Goal: Transaction & Acquisition: Purchase product/service

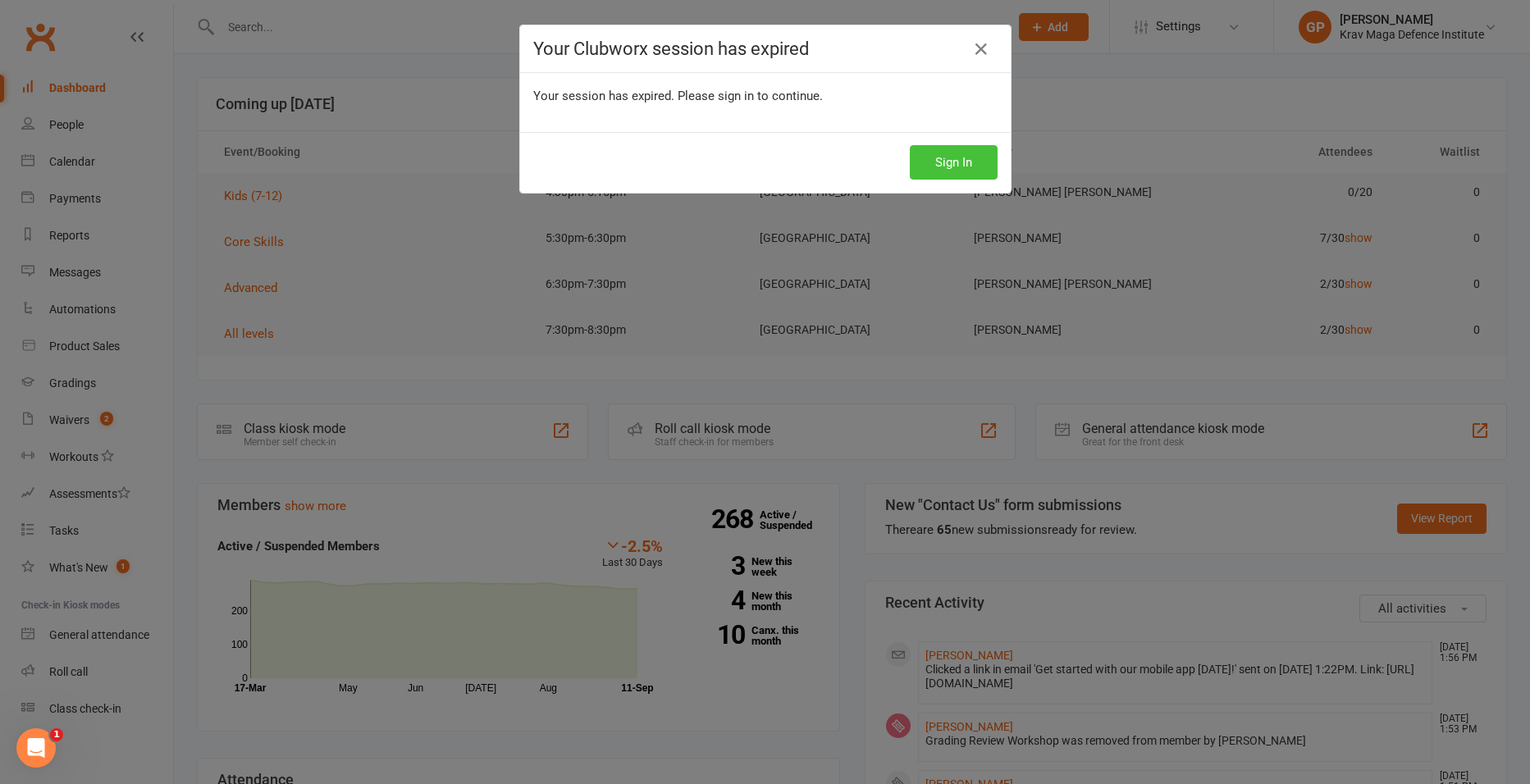
click at [940, 162] on button "Sign In" at bounding box center [954, 162] width 88 height 34
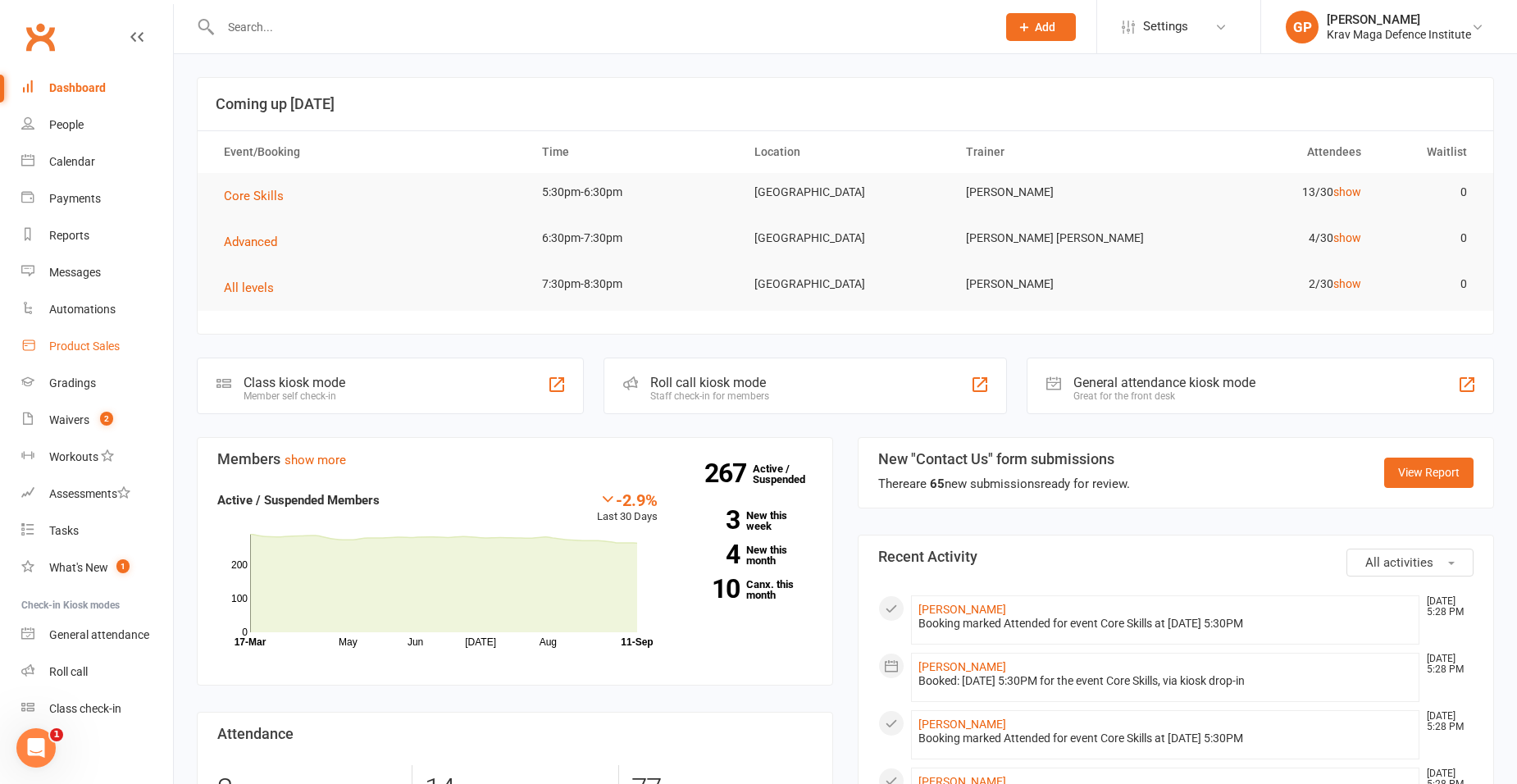
click at [78, 350] on div "Product Sales" at bounding box center [84, 346] width 71 height 13
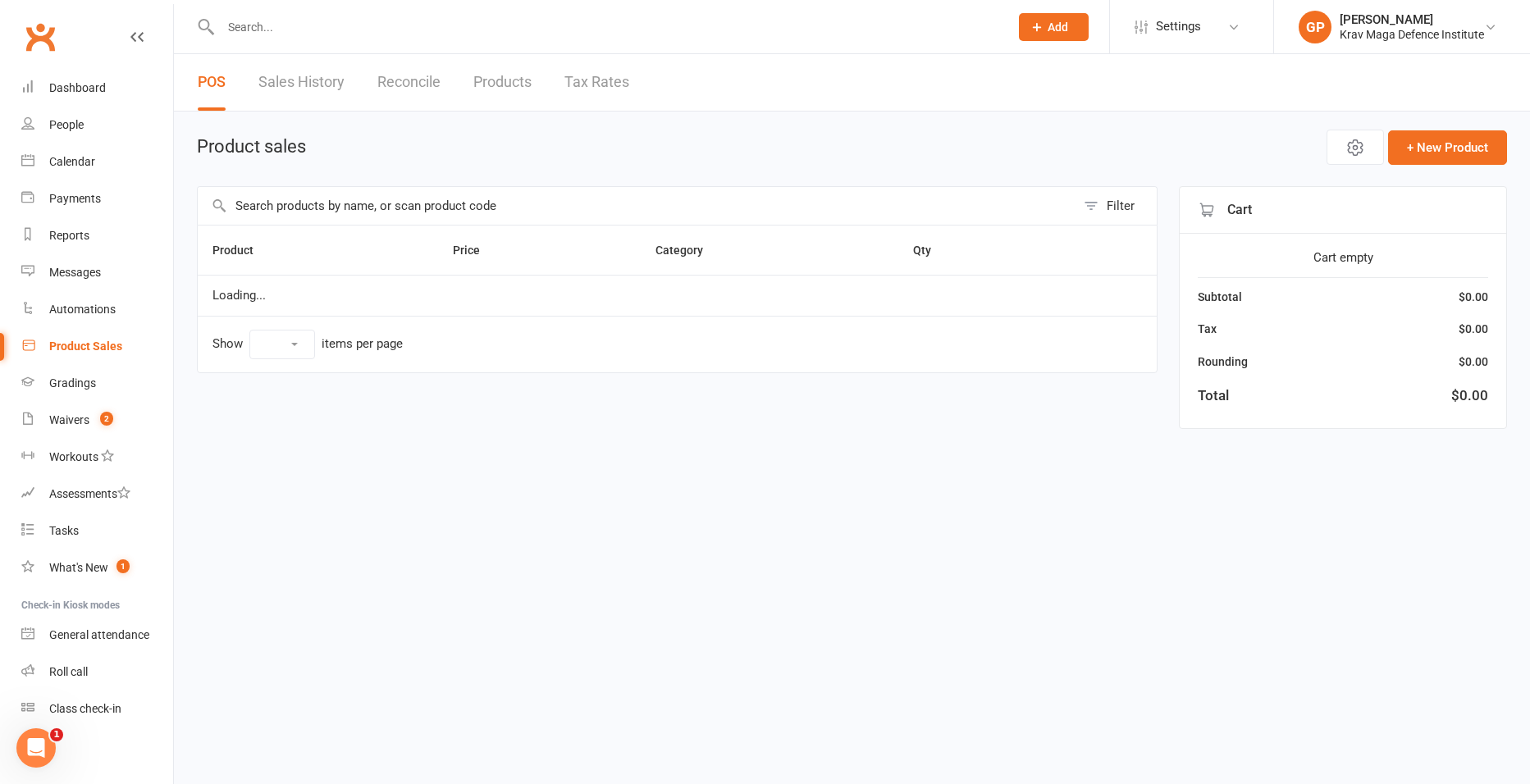
select select "100"
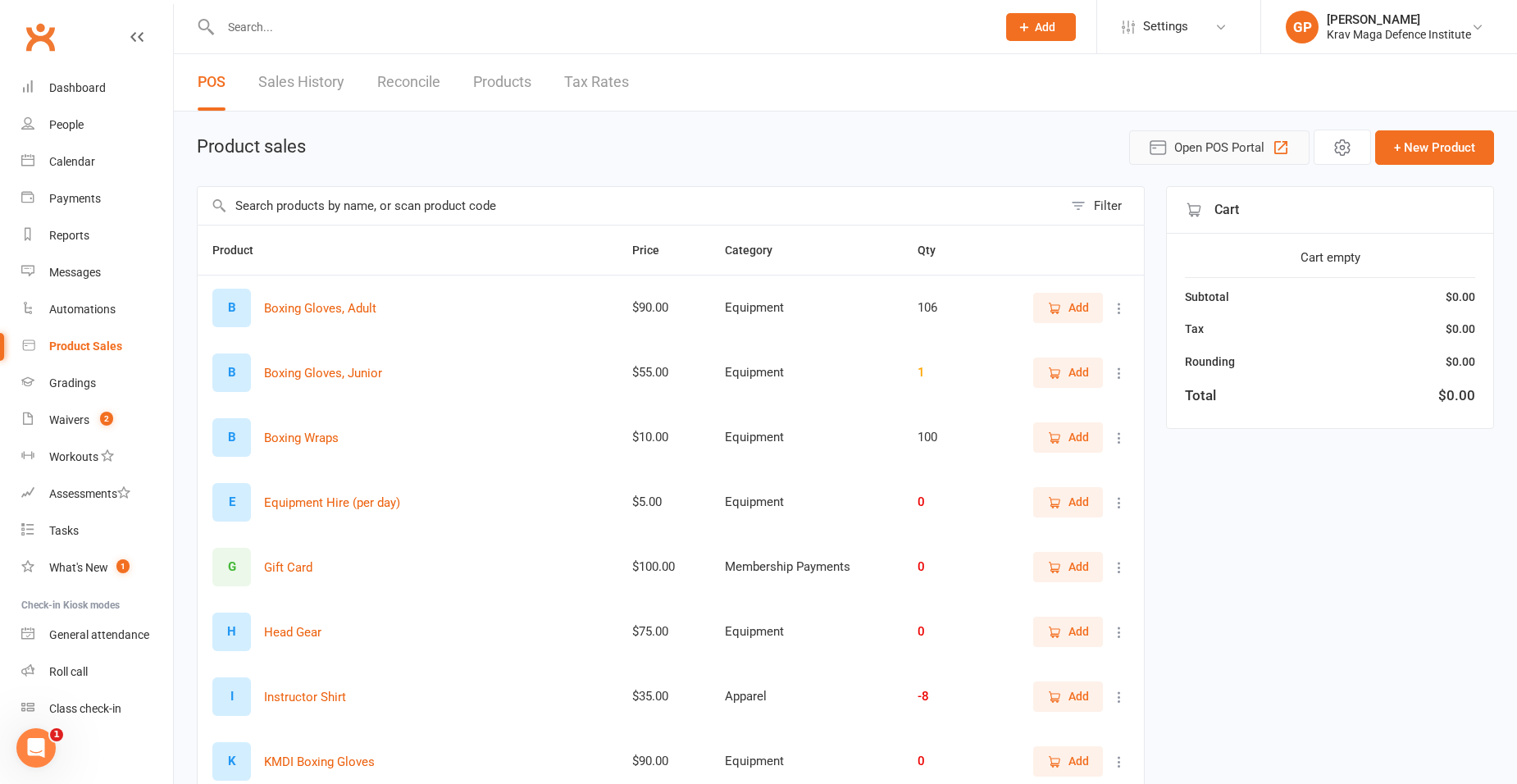
click at [1238, 150] on span "Open POS Portal" at bounding box center [1219, 148] width 90 height 20
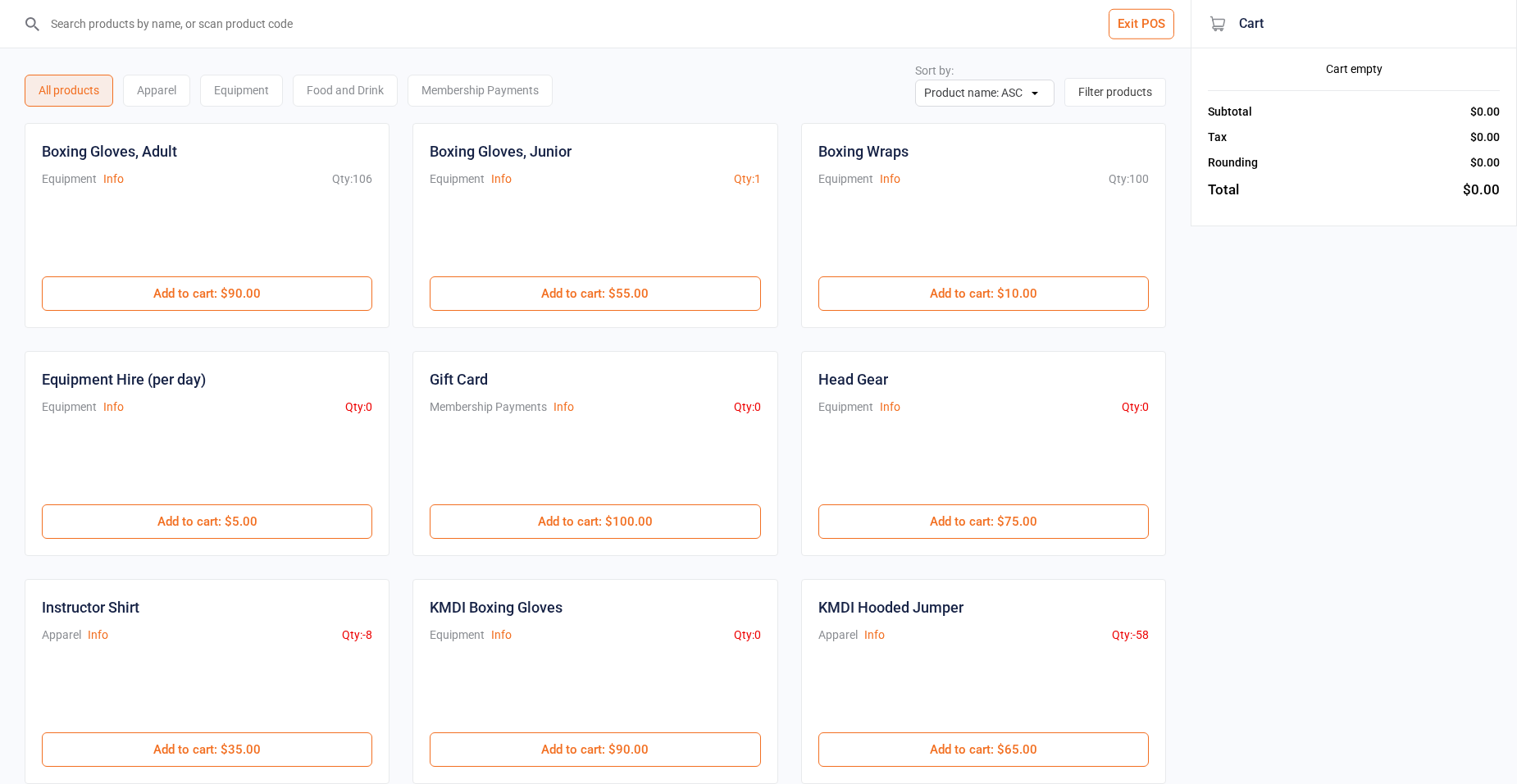
click at [147, 27] on input "search" at bounding box center [605, 24] width 1125 height 47
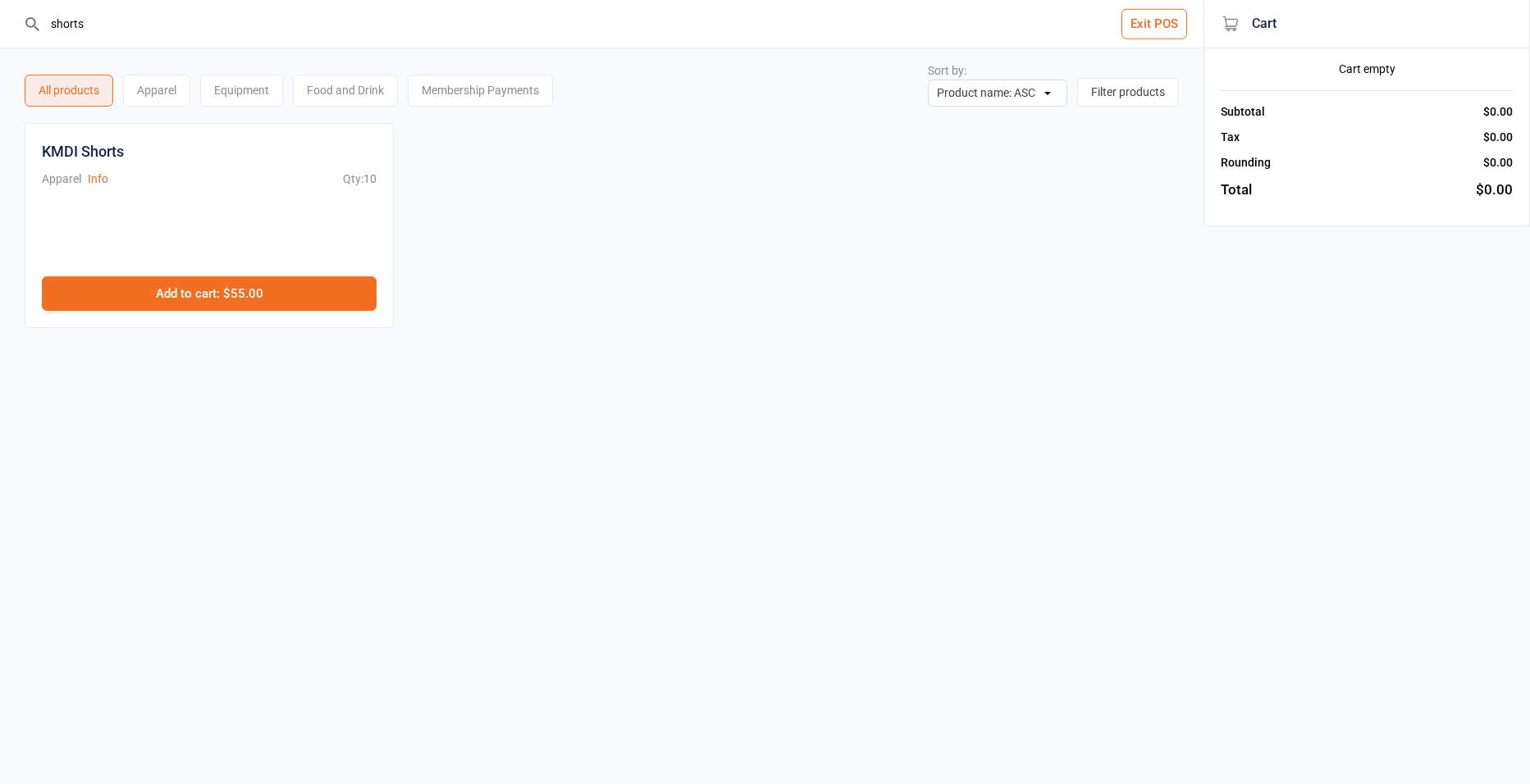
click at [241, 290] on button "Add to cart : $55.00" at bounding box center [209, 293] width 335 height 34
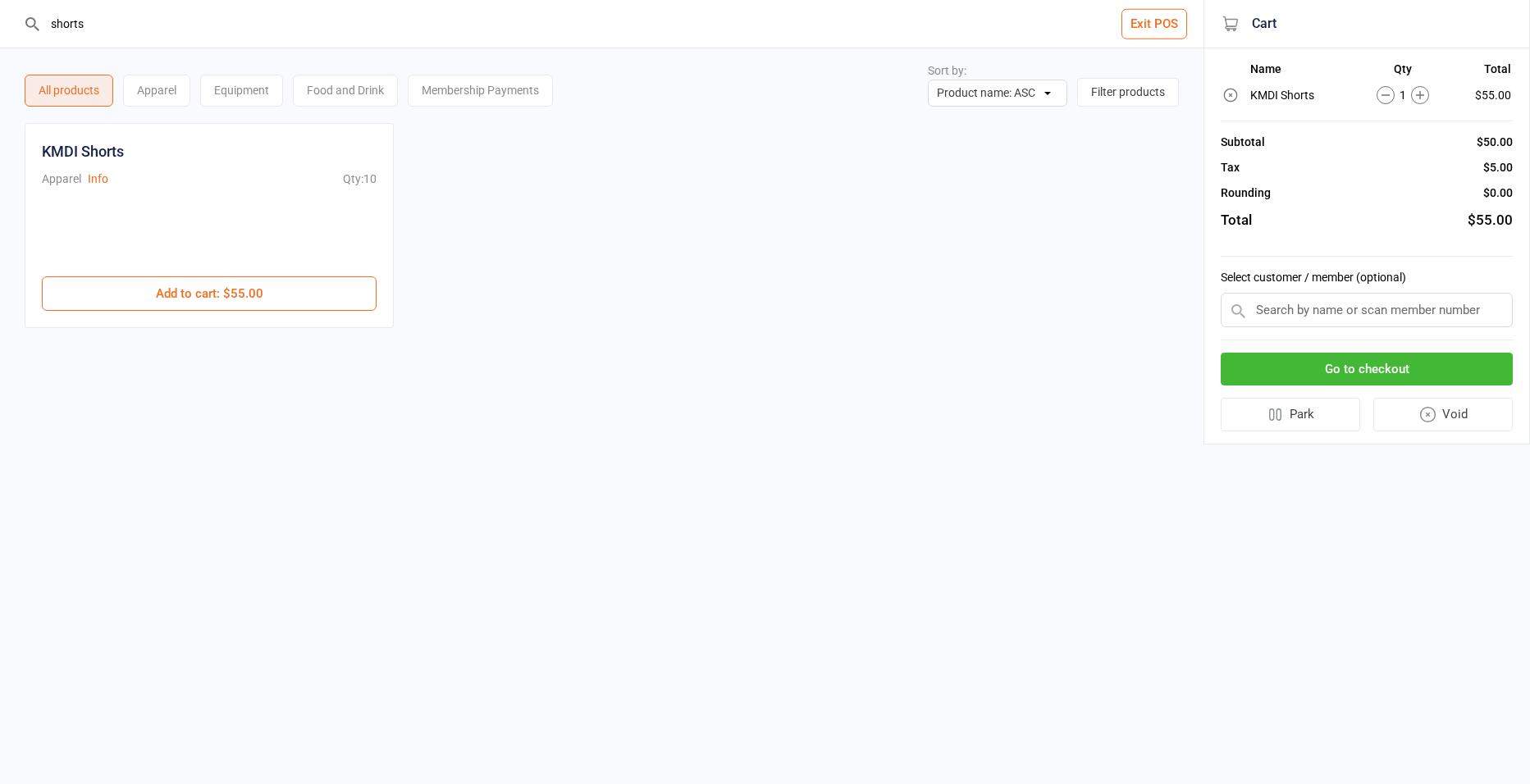
click at [75, 26] on input "shorts" at bounding box center [611, 24] width 1138 height 47
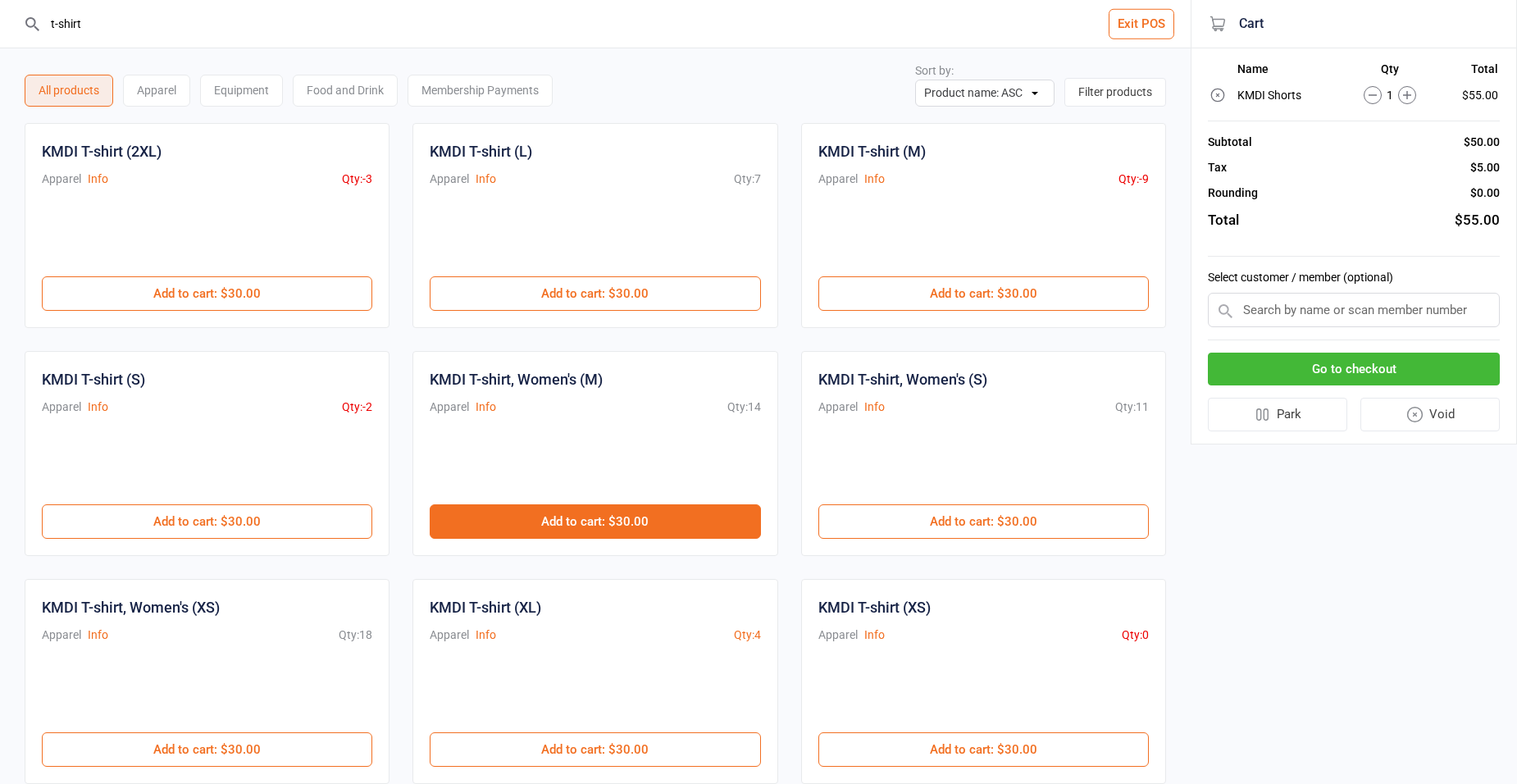
type input "t-shirt"
click at [588, 528] on button "Add to cart : $30.00" at bounding box center [594, 521] width 330 height 34
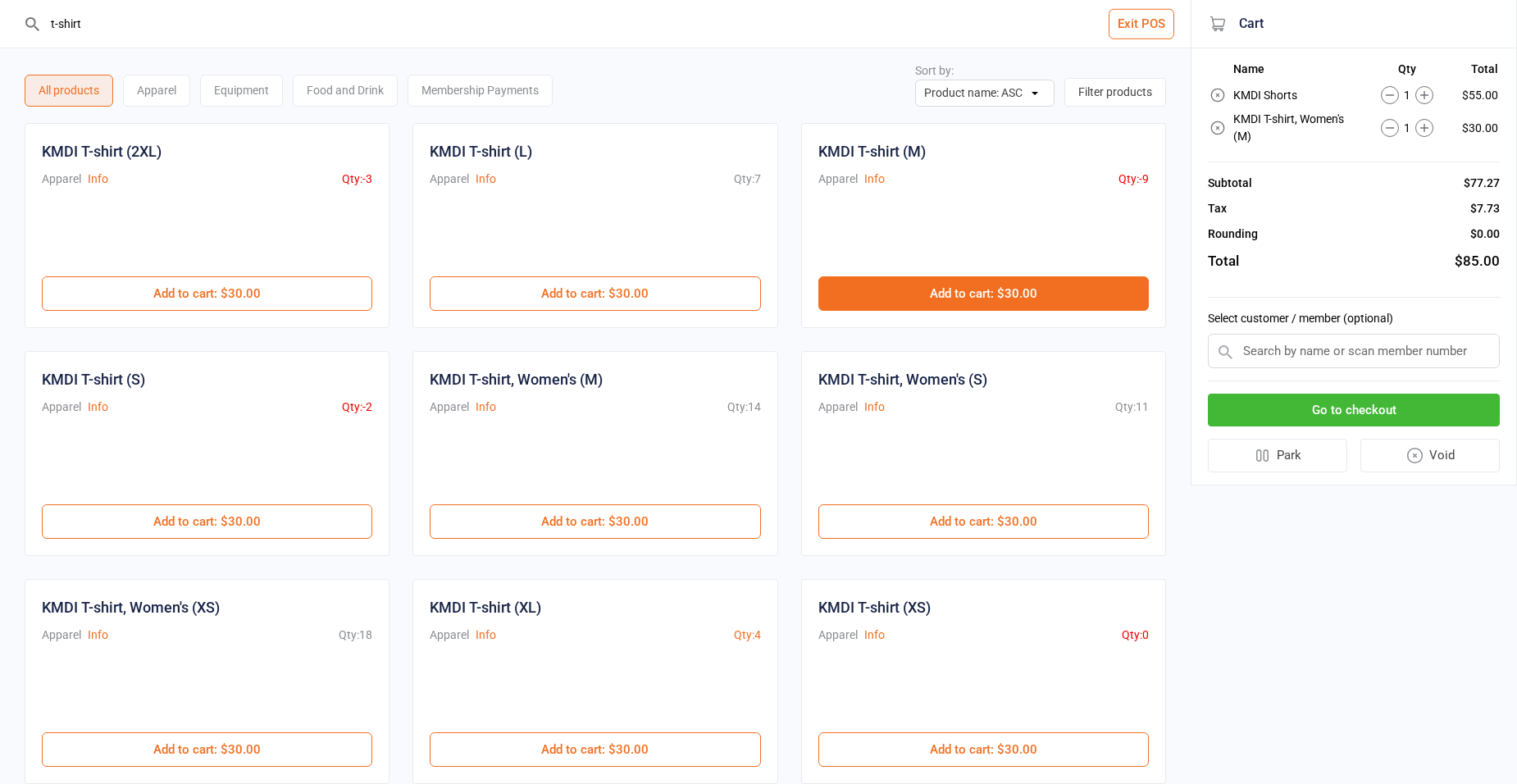
click at [991, 296] on button "Add to cart : $30.00" at bounding box center [983, 293] width 330 height 34
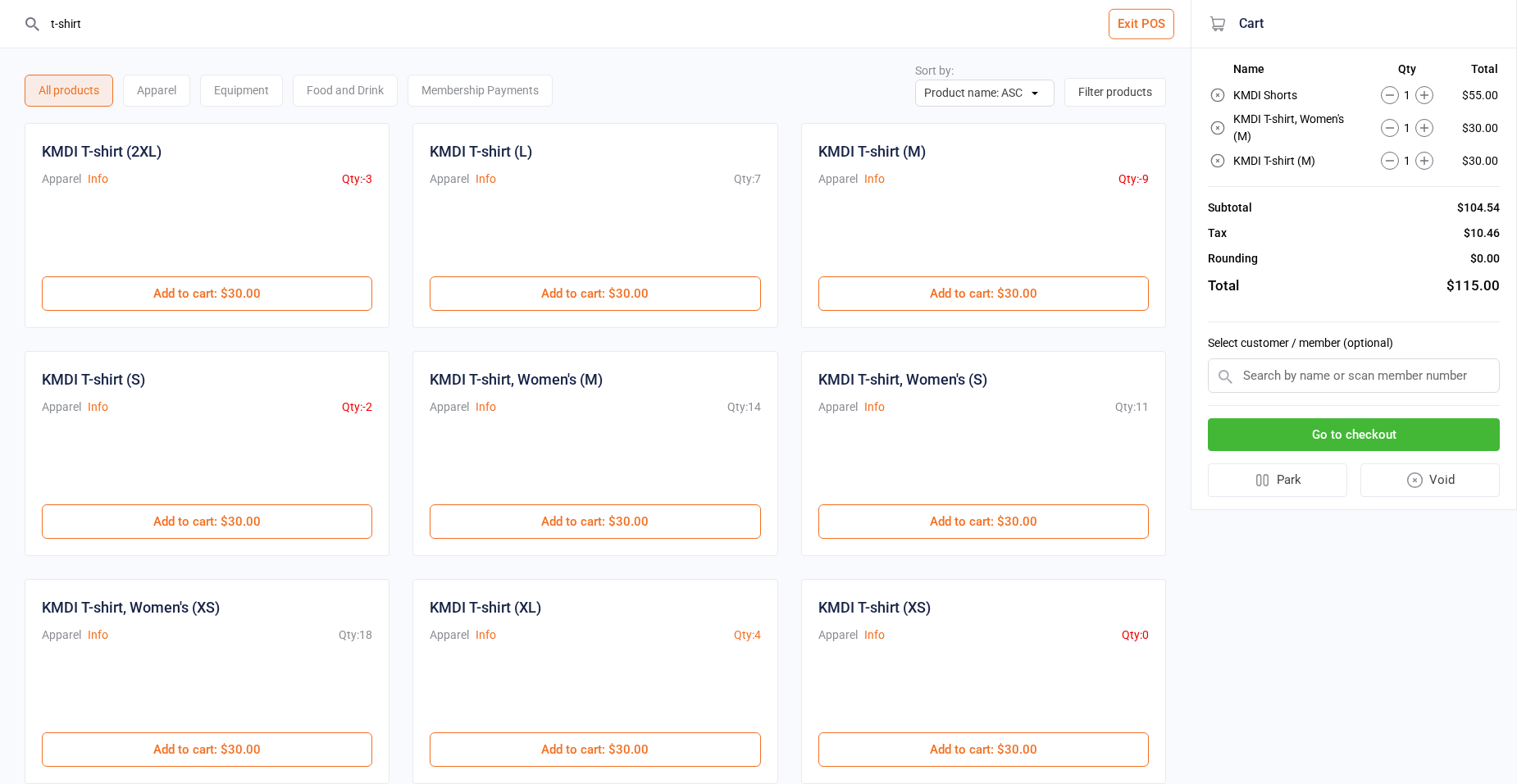
click at [1425, 132] on icon at bounding box center [1424, 128] width 9 height 9
click at [1343, 439] on button "Go to checkout" at bounding box center [1353, 435] width 292 height 34
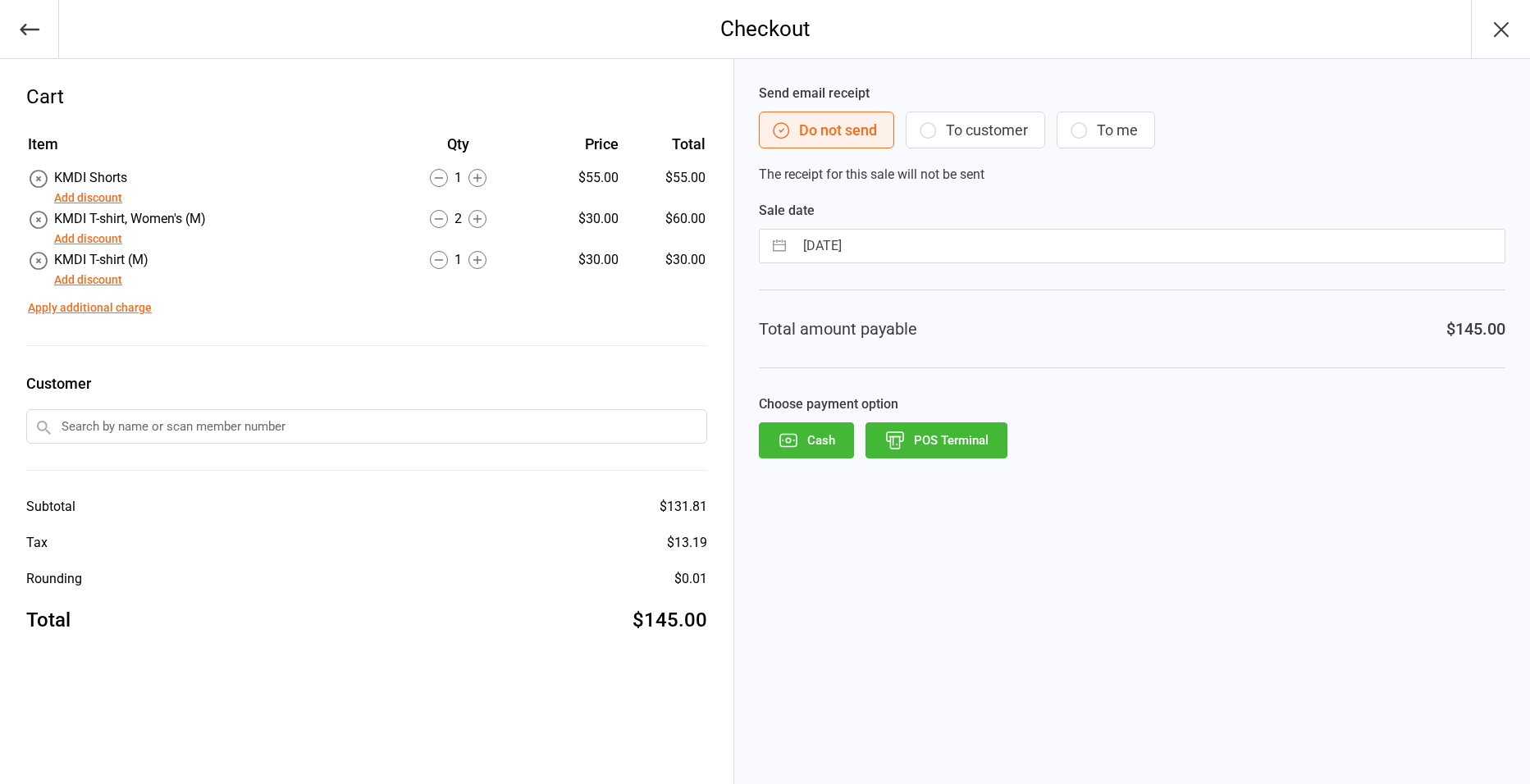
click at [948, 444] on button "POS Terminal" at bounding box center [937, 441] width 142 height 36
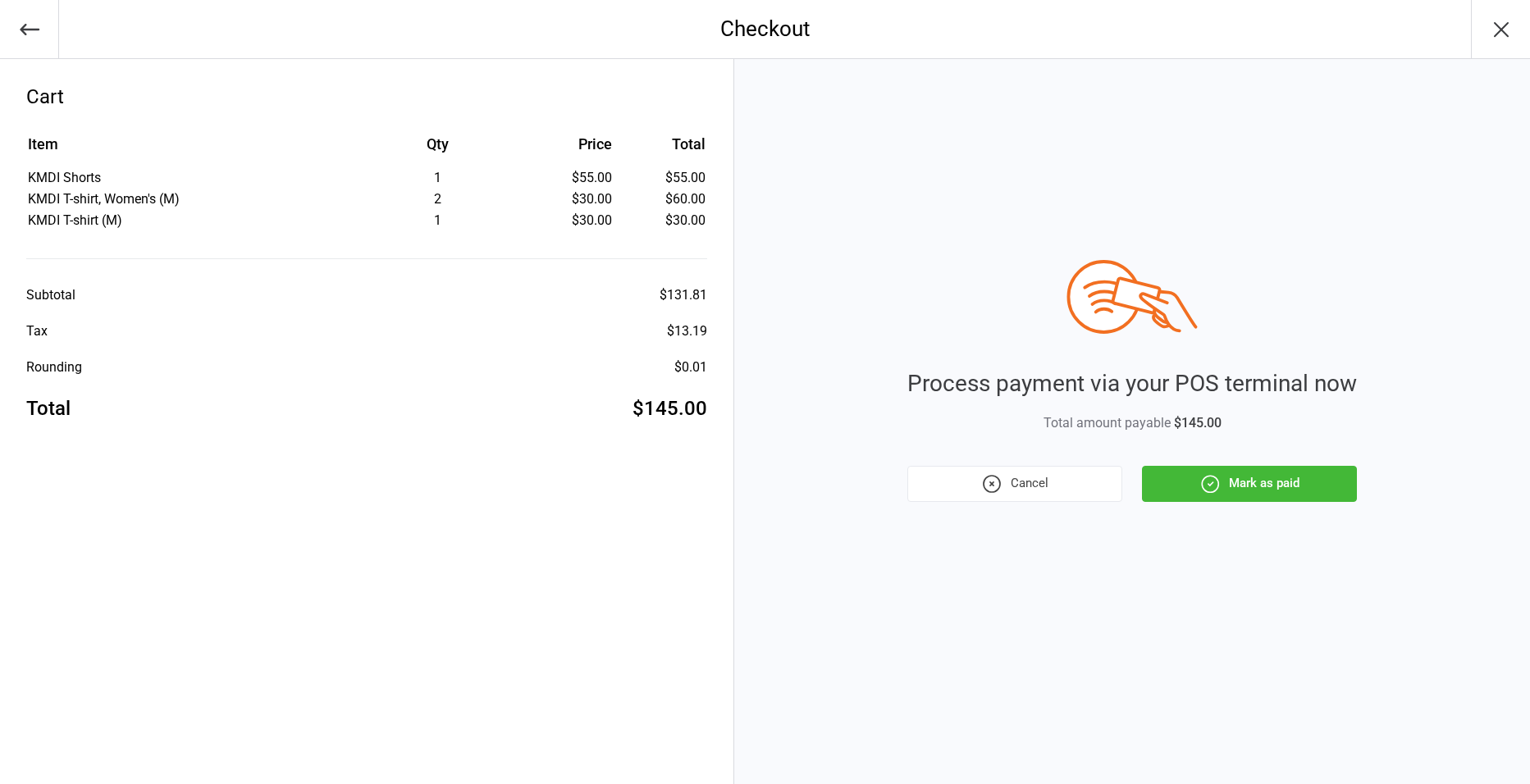
click at [1232, 483] on button "Mark as paid" at bounding box center [1249, 484] width 215 height 36
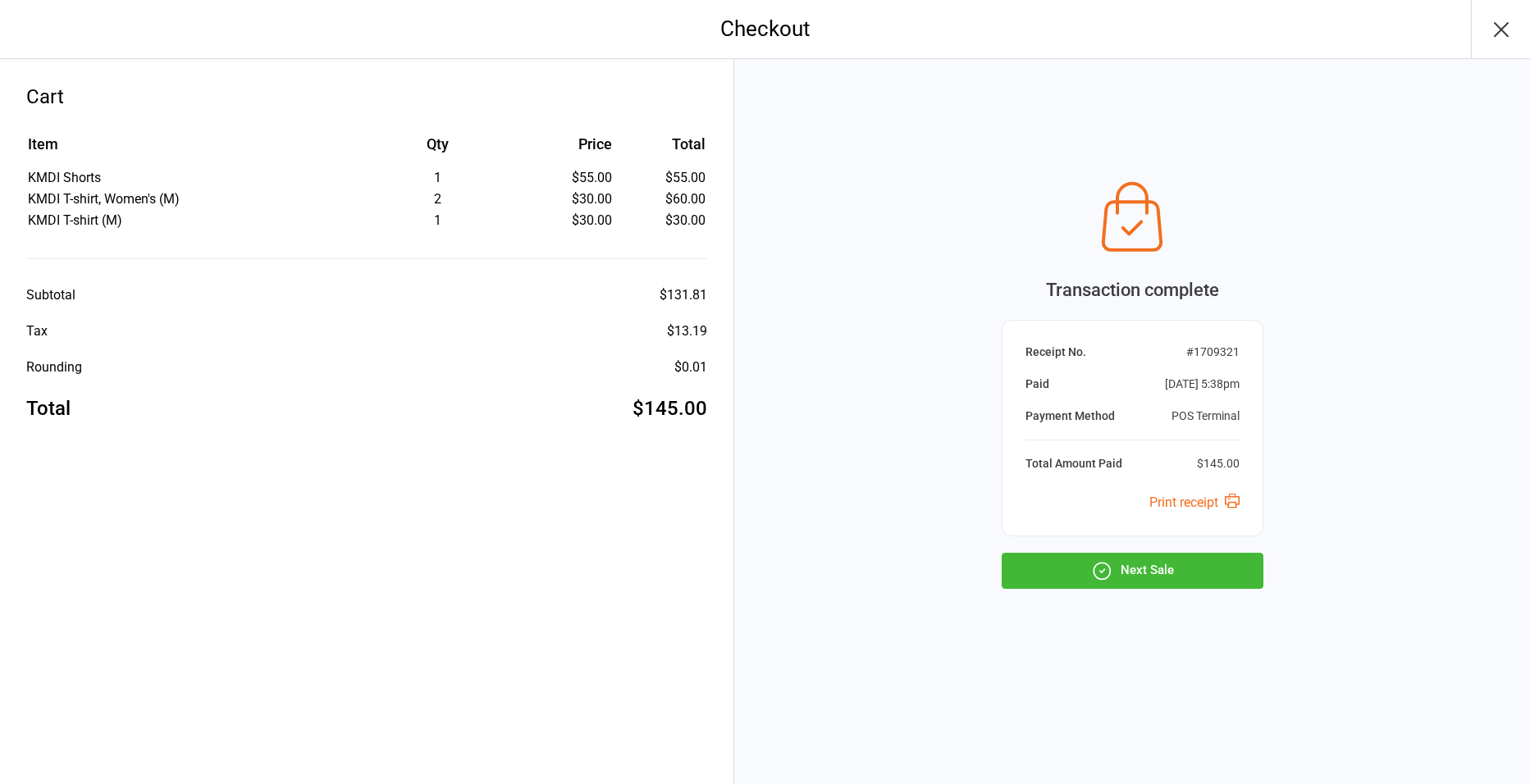
click at [1138, 574] on button "Next Sale" at bounding box center [1133, 570] width 262 height 36
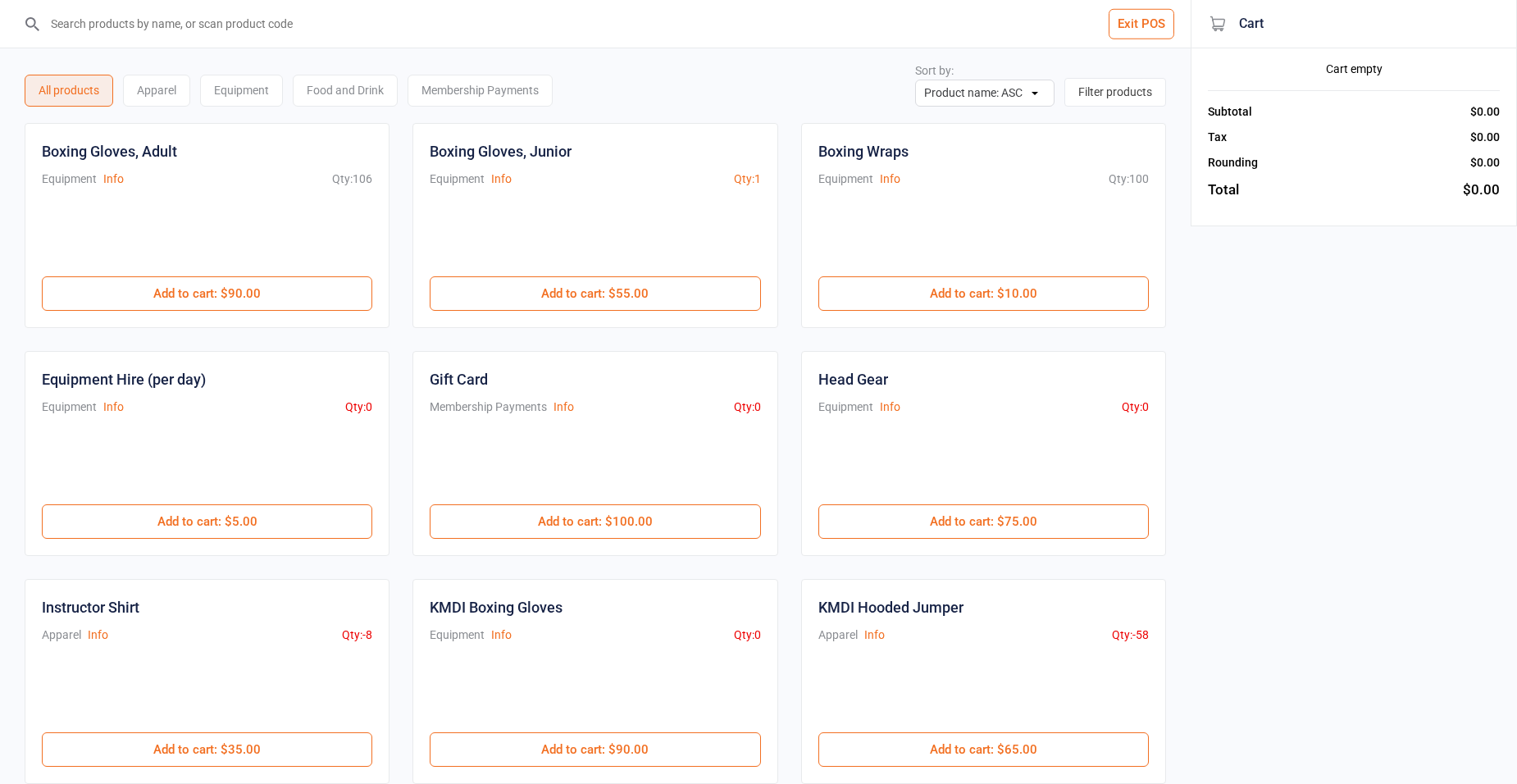
click at [1144, 33] on button "Exit POS" at bounding box center [1141, 25] width 65 height 30
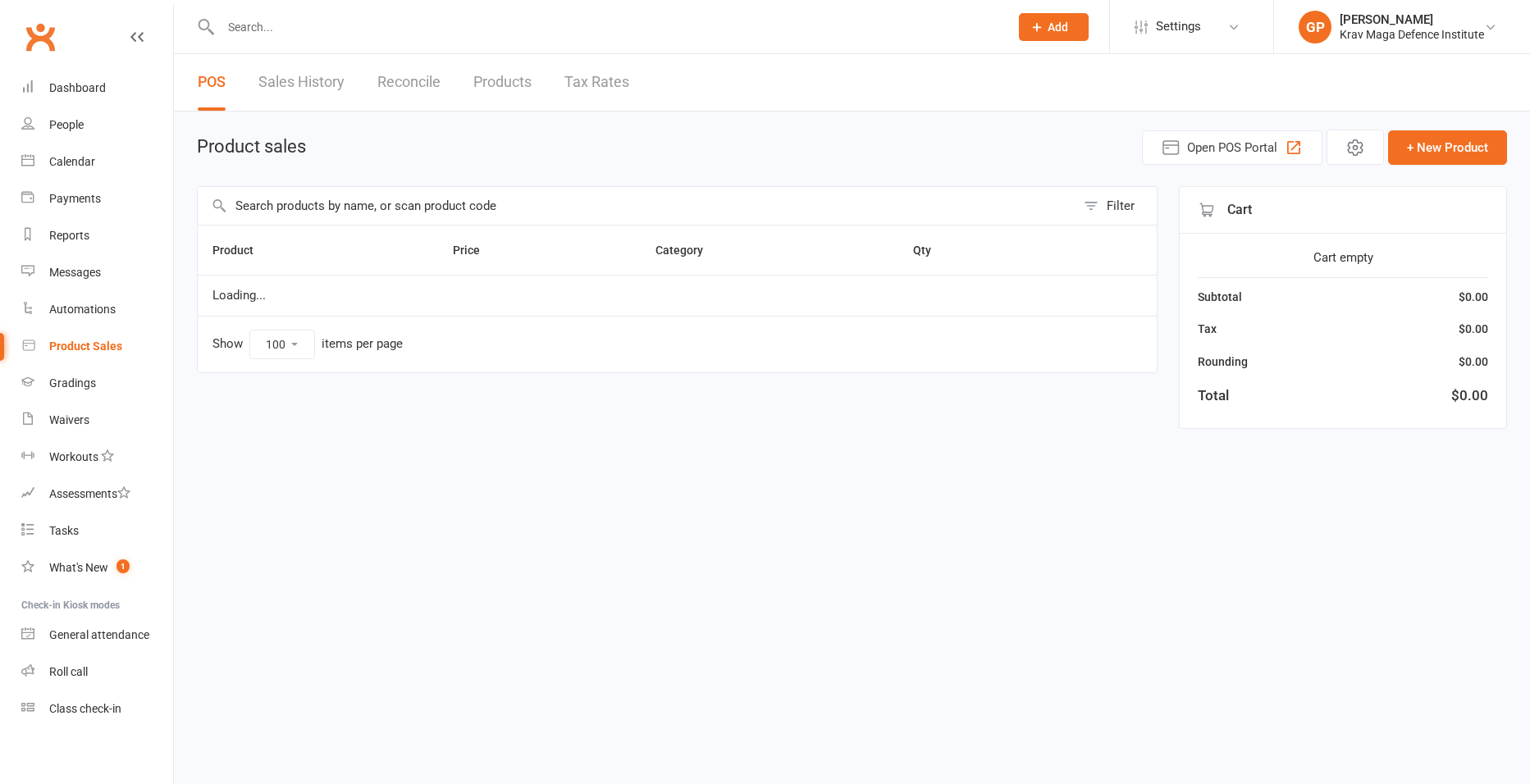
select select "100"
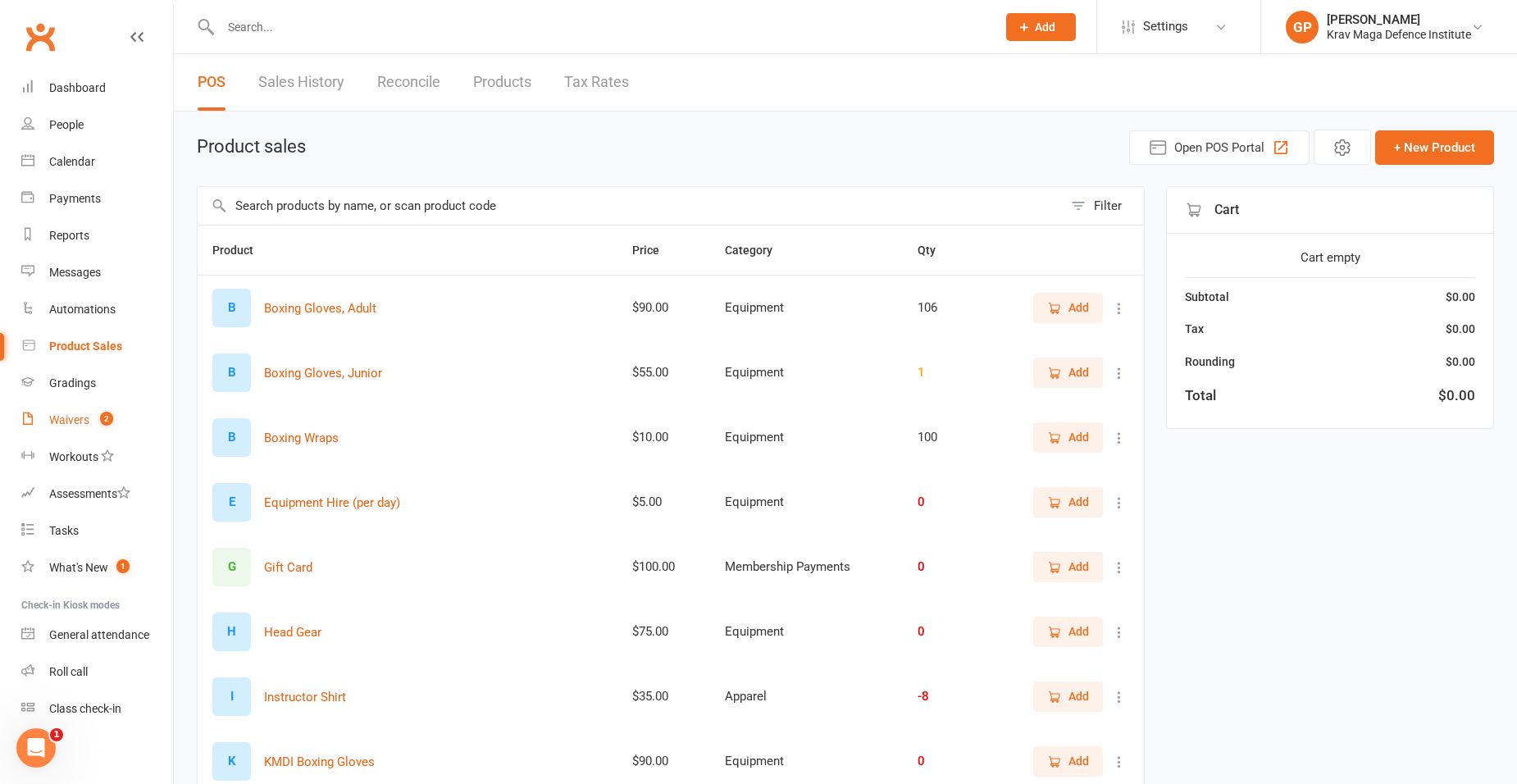
click at [74, 415] on div "Waivers" at bounding box center [69, 420] width 40 height 13
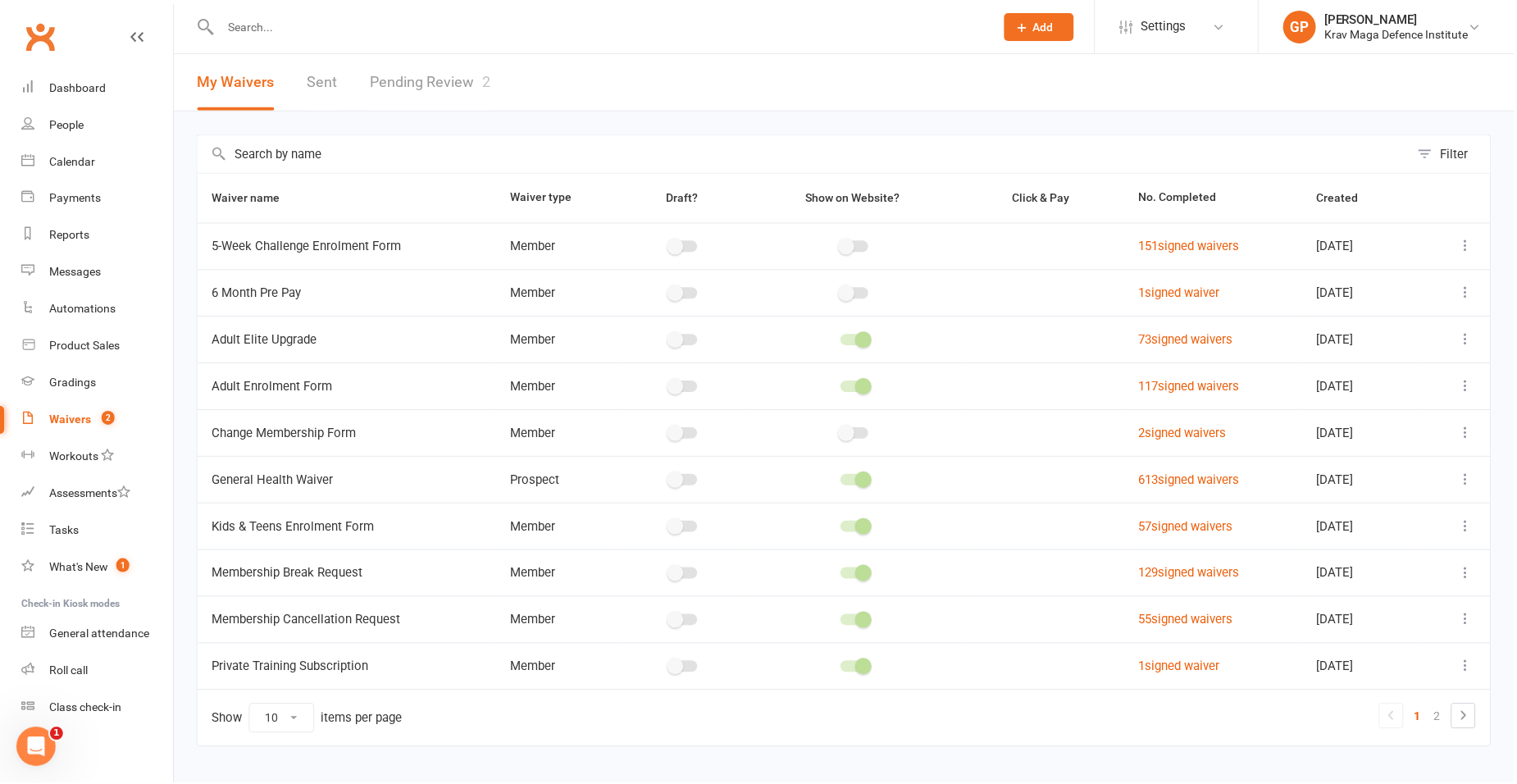
click at [462, 83] on link "Pending Review 2" at bounding box center [430, 82] width 120 height 57
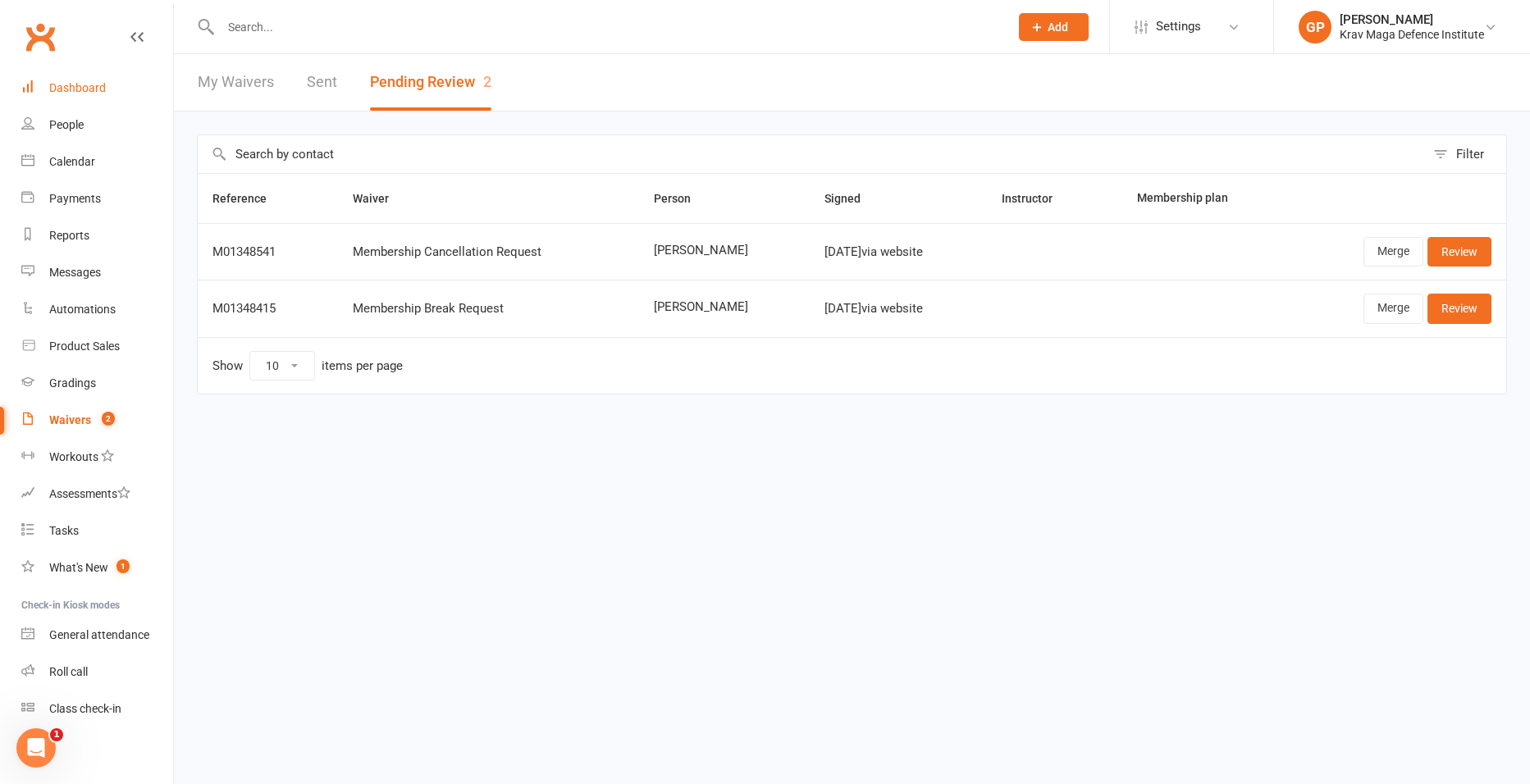
click at [70, 87] on div "Dashboard" at bounding box center [78, 88] width 57 height 13
